Goal: Transaction & Acquisition: Book appointment/travel/reservation

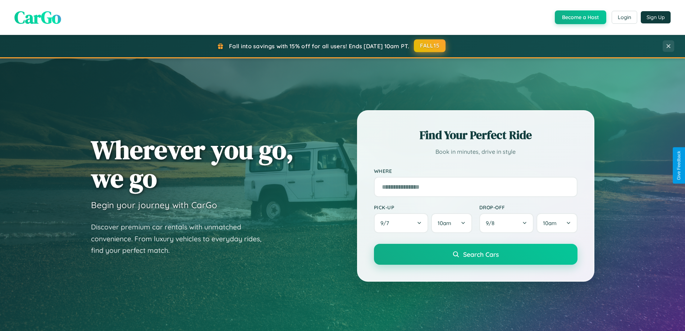
click at [430, 46] on button "FALL15" at bounding box center [430, 45] width 32 height 13
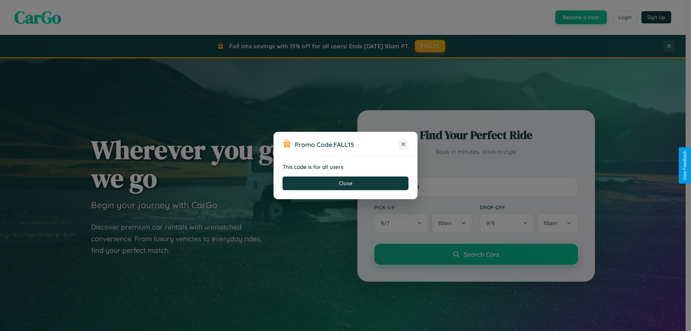
click at [403, 144] on icon at bounding box center [403, 143] width 7 height 7
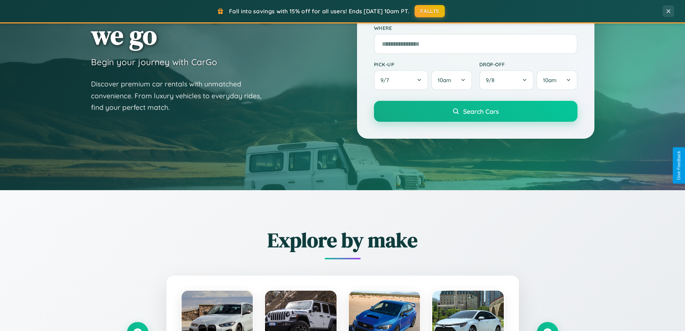
scroll to position [310, 0]
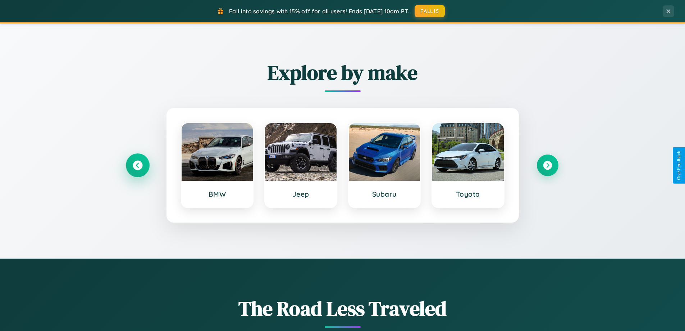
click at [137, 165] on icon at bounding box center [138, 165] width 10 height 10
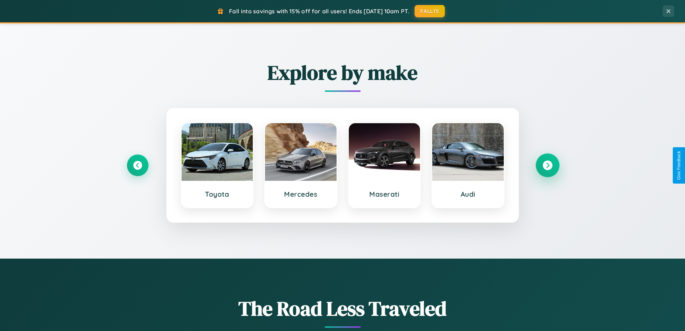
click at [548, 165] on icon at bounding box center [548, 165] width 10 height 10
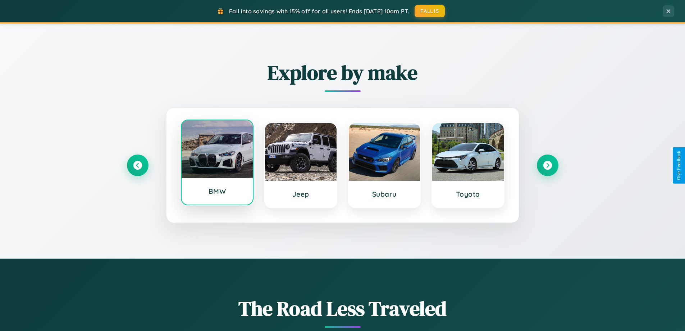
click at [217, 164] on div at bounding box center [218, 149] width 72 height 58
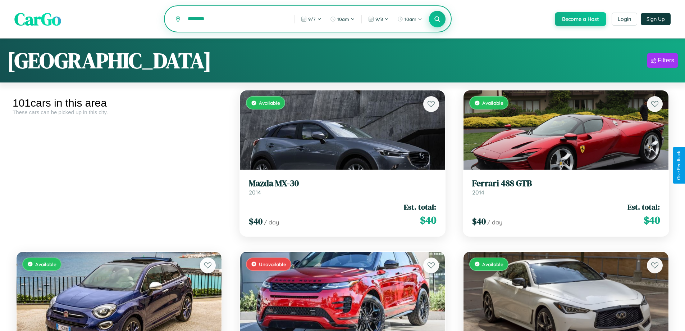
type input "********"
click at [437, 19] on icon at bounding box center [437, 18] width 7 height 7
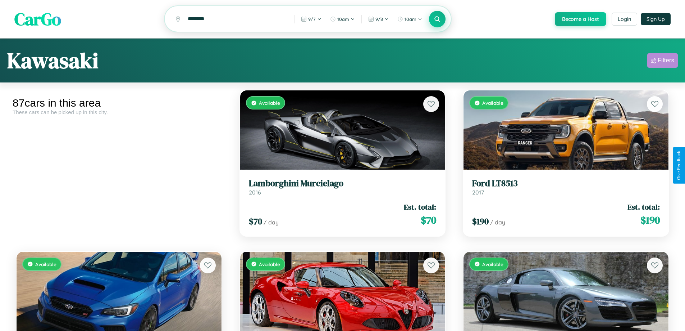
click at [663, 62] on div "Filters" at bounding box center [666, 60] width 17 height 7
